Goal: Information Seeking & Learning: Learn about a topic

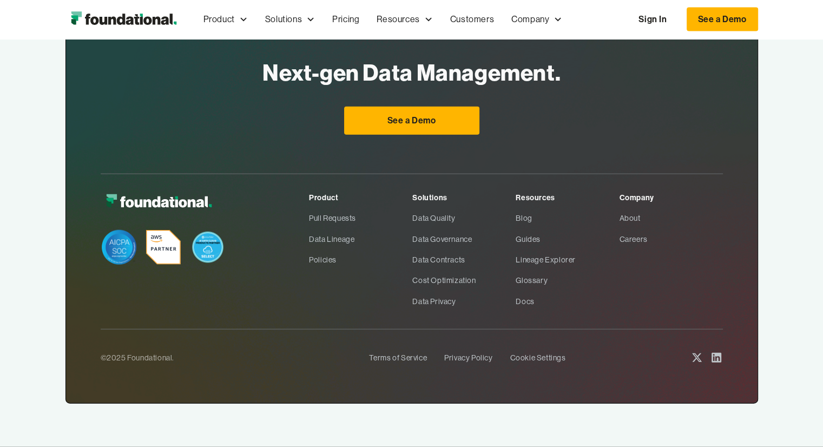
scroll to position [6926, 0]
drag, startPoint x: 624, startPoint y: 291, endPoint x: 350, endPoint y: 226, distance: 282.4
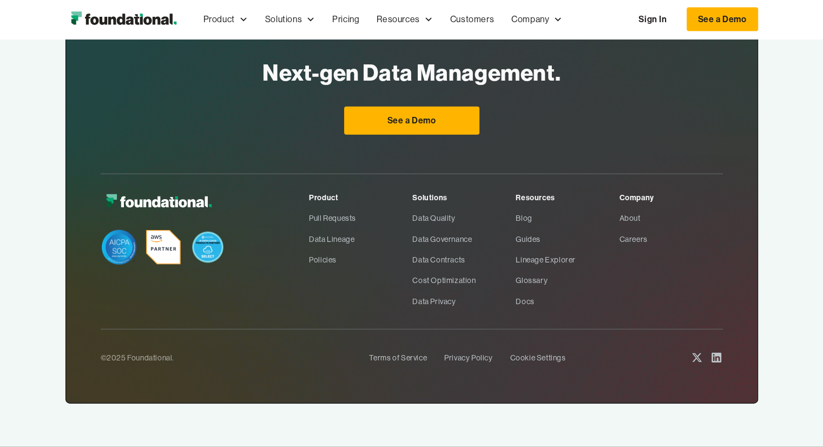
scroll to position [6926, 0]
drag, startPoint x: 327, startPoint y: 164, endPoint x: 608, endPoint y: 297, distance: 311.0
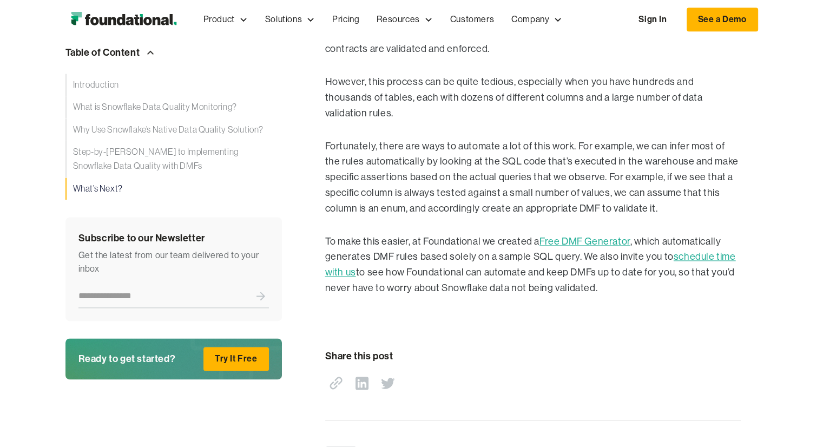
scroll to position [5519, 0]
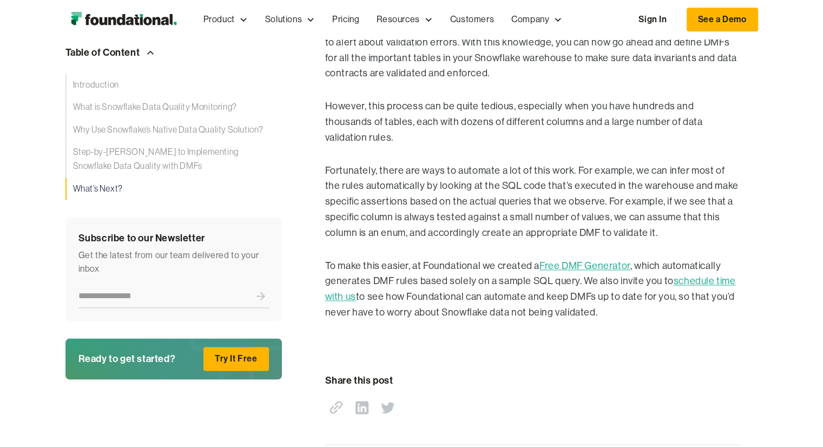
drag, startPoint x: 612, startPoint y: 346, endPoint x: 331, endPoint y: 250, distance: 296.9
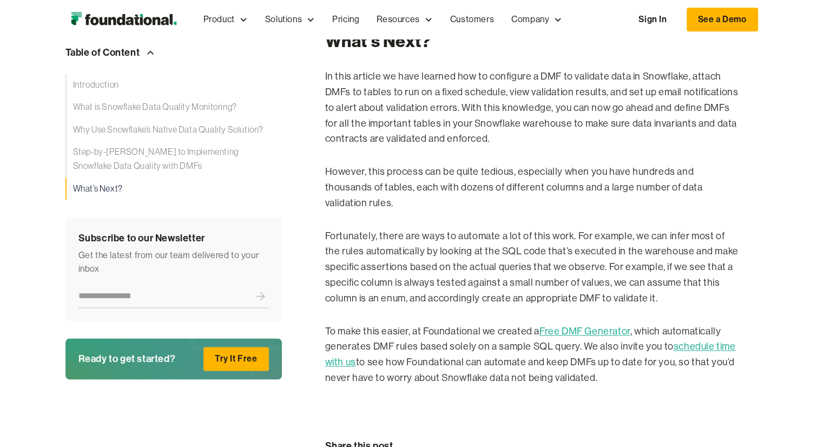
scroll to position [5357, 0]
